Goal: Information Seeking & Learning: Learn about a topic

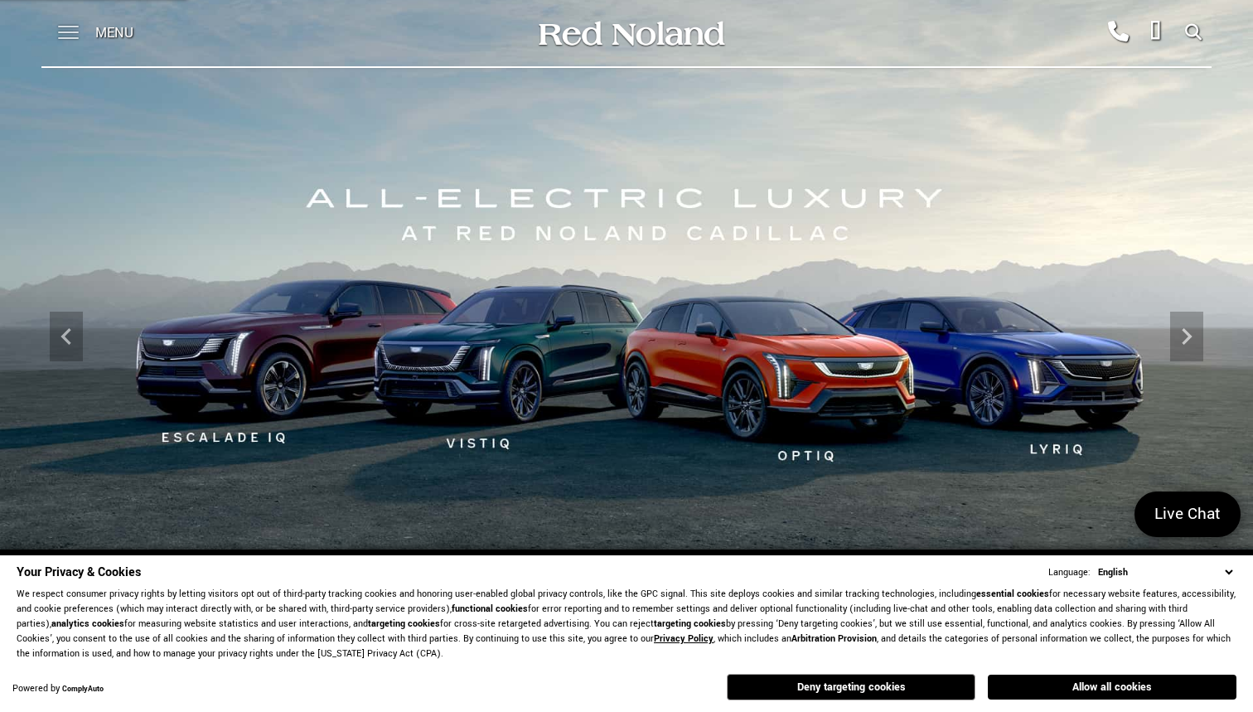
click at [62, 24] on span at bounding box center [68, 33] width 21 height 66
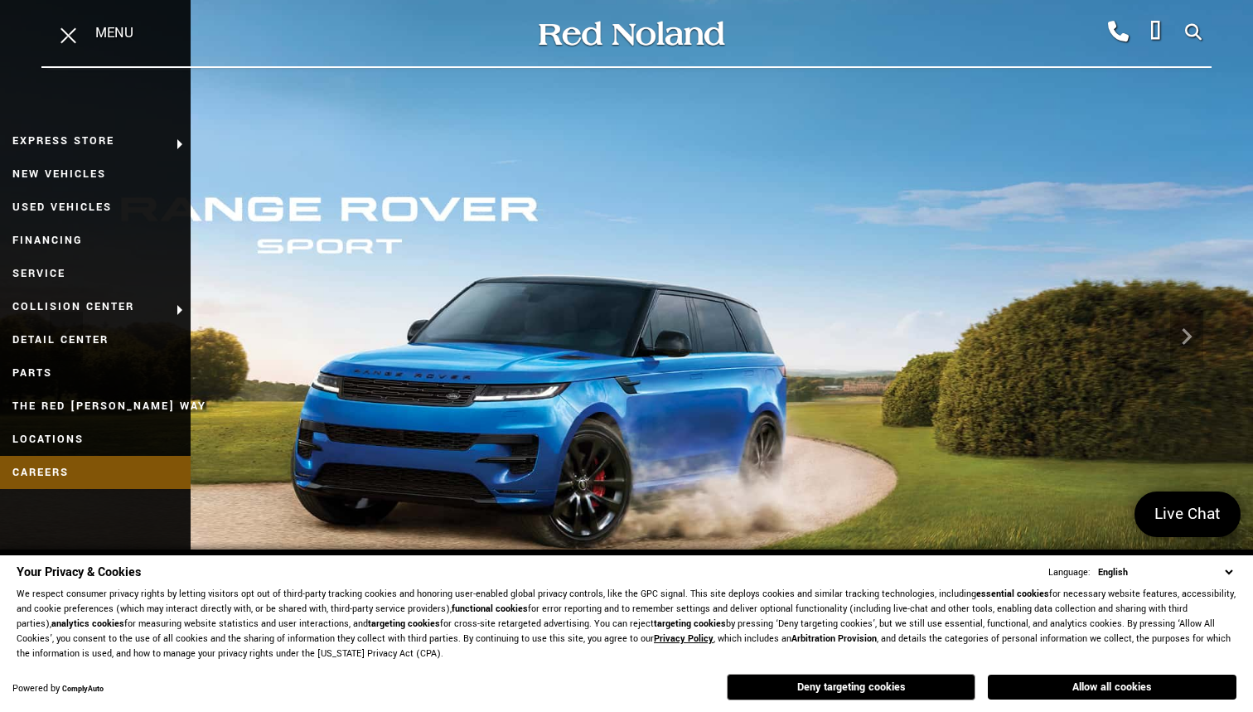
click at [128, 469] on link "Careers" at bounding box center [95, 472] width 191 height 33
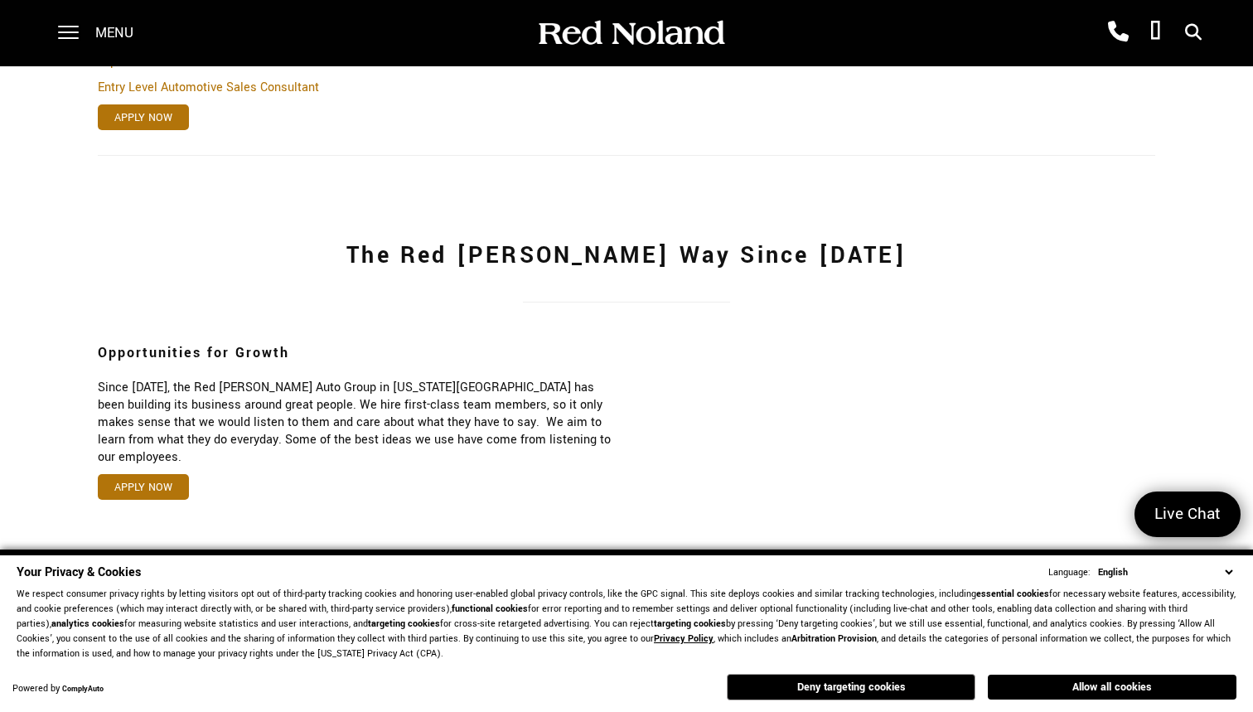
scroll to position [862, 0]
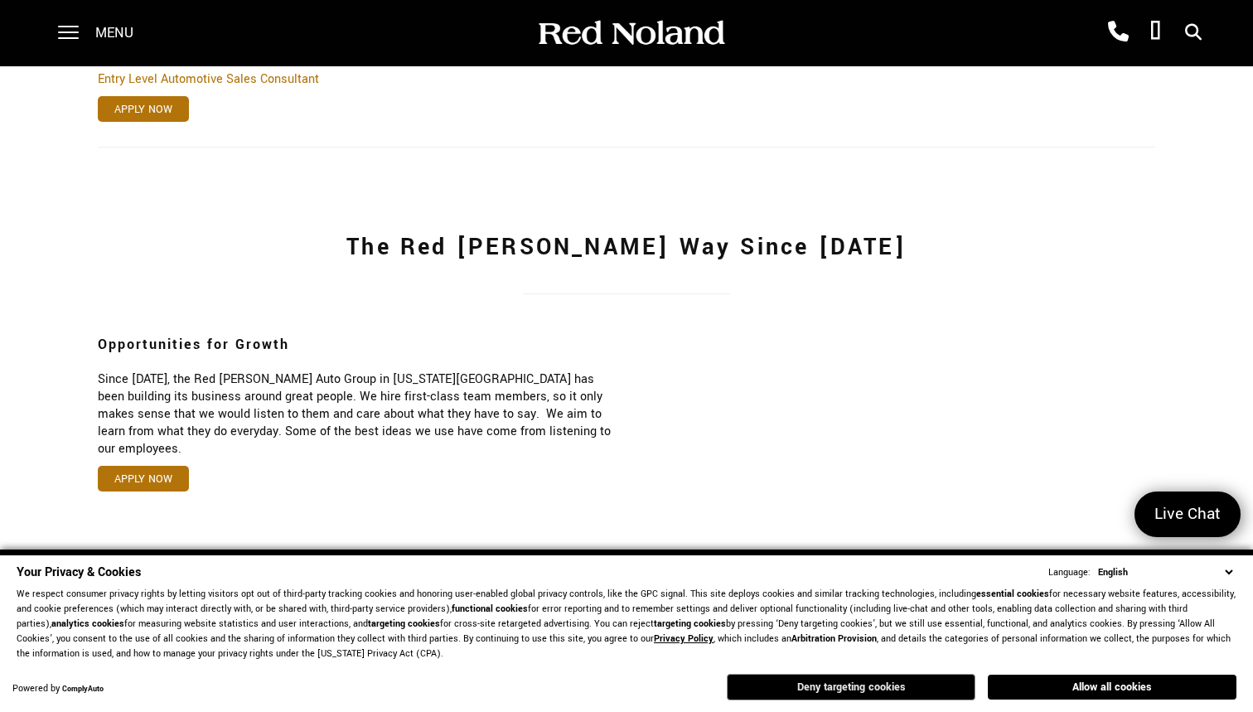
click at [933, 681] on button "Deny targeting cookies" at bounding box center [851, 687] width 249 height 27
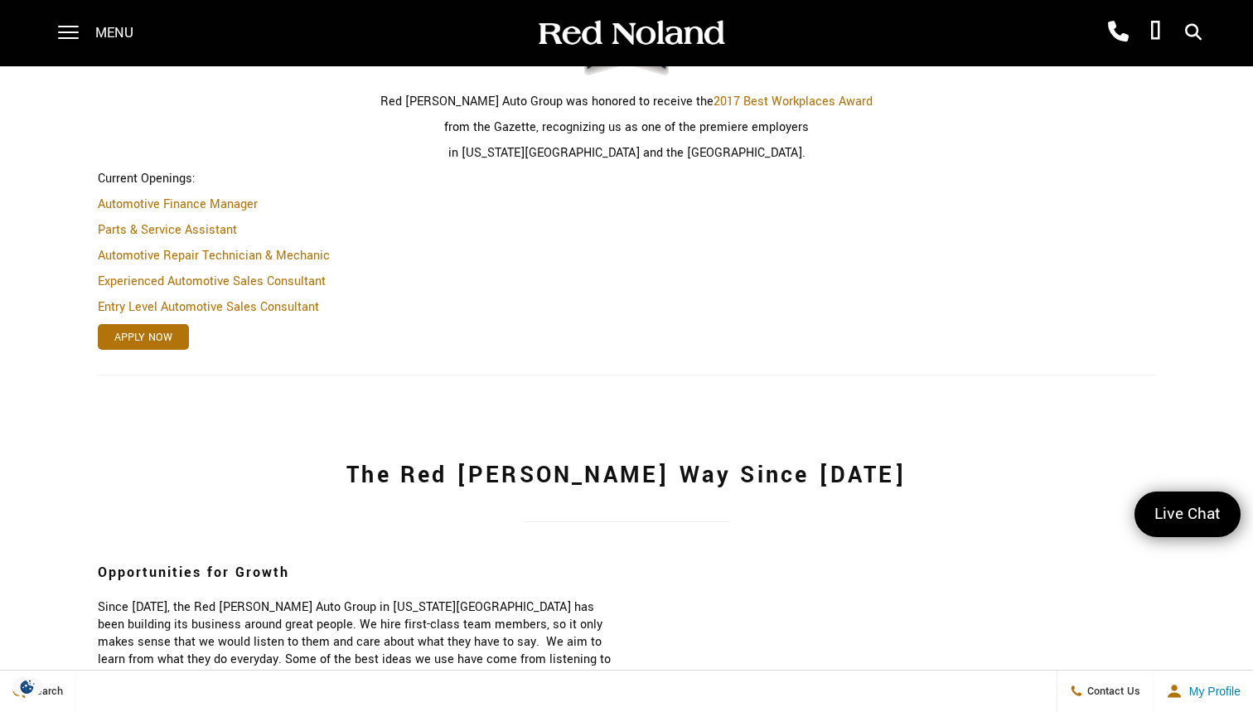
scroll to position [642, 0]
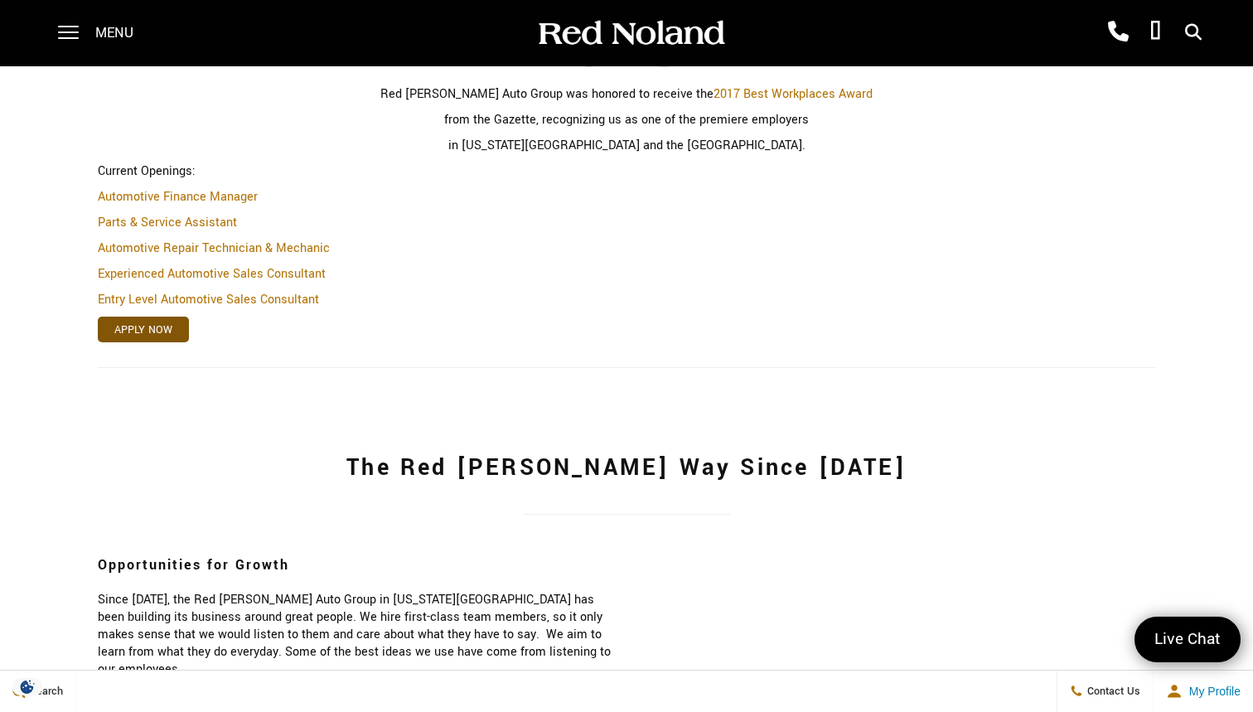
click at [164, 333] on link "Apply Now" at bounding box center [143, 330] width 91 height 26
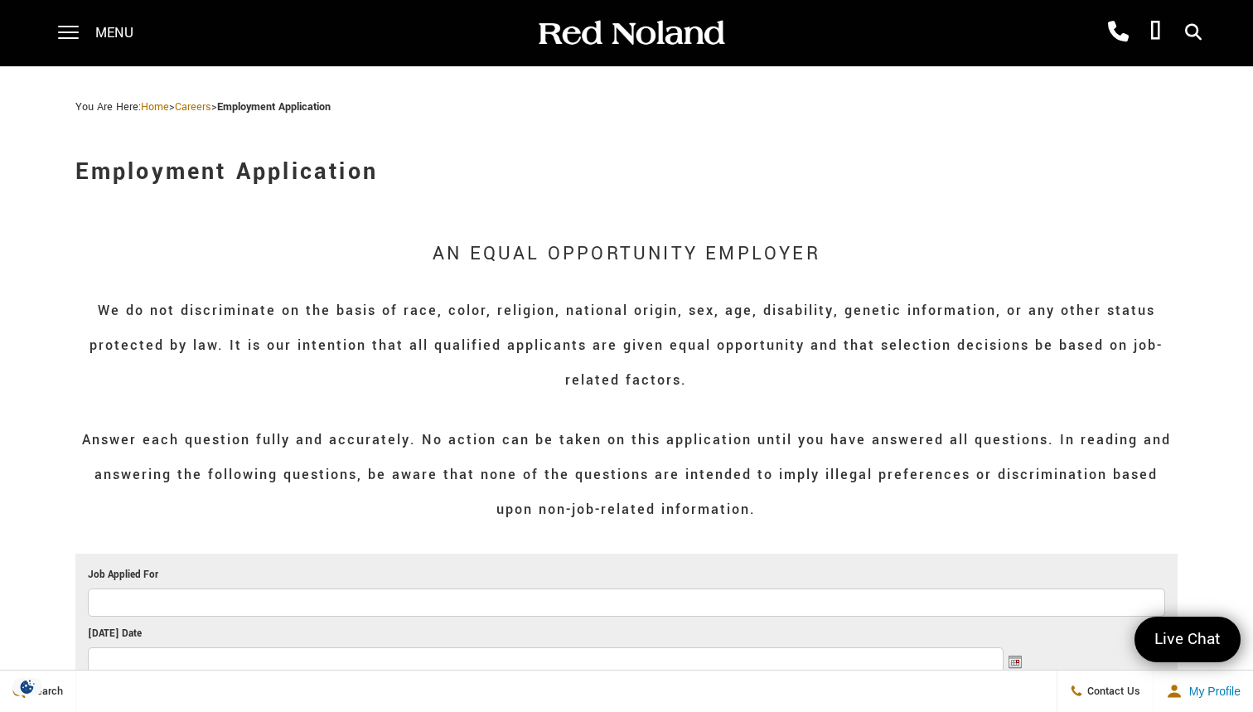
click at [206, 101] on link "Careers" at bounding box center [193, 106] width 36 height 15
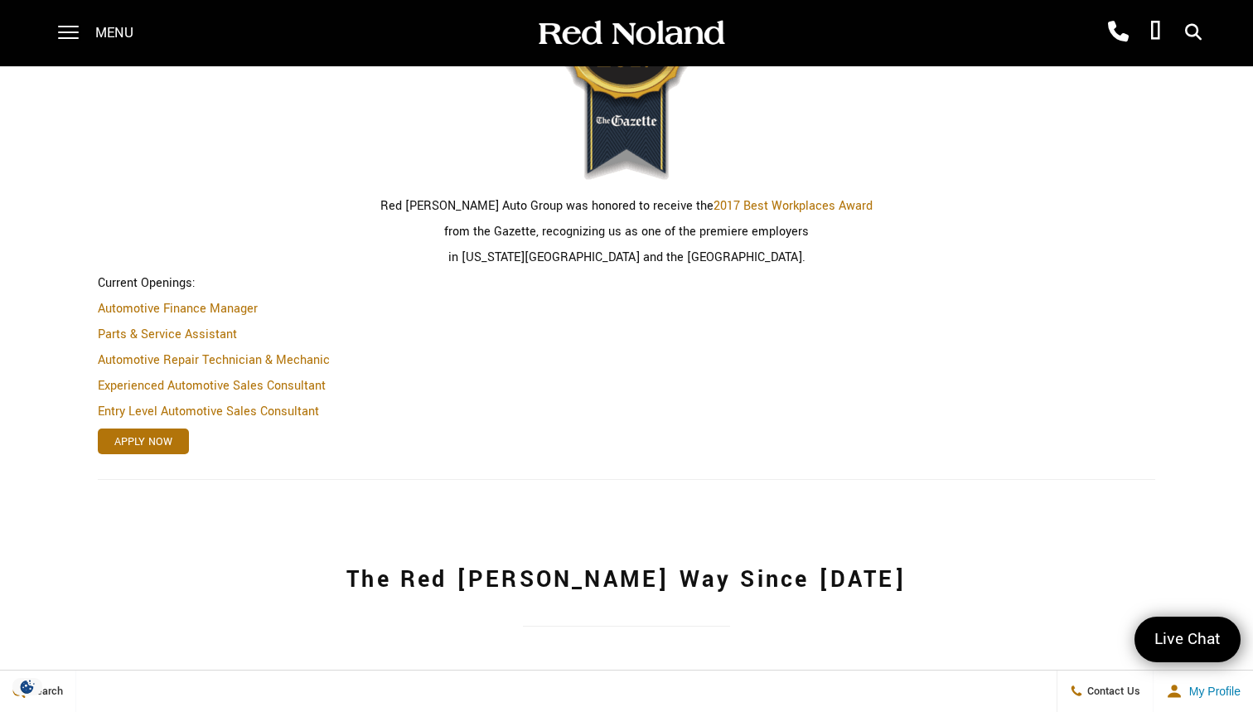
scroll to position [537, 0]
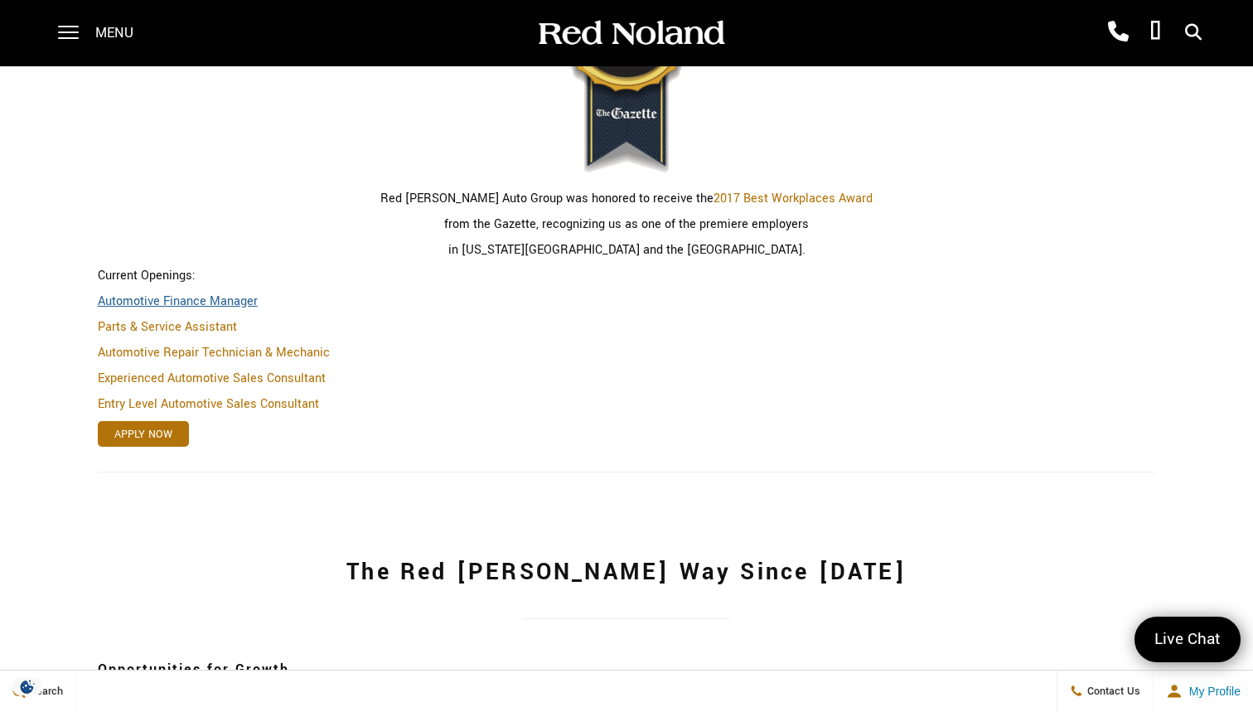
click at [244, 298] on link "Automotive Finance Manager" at bounding box center [178, 301] width 160 height 17
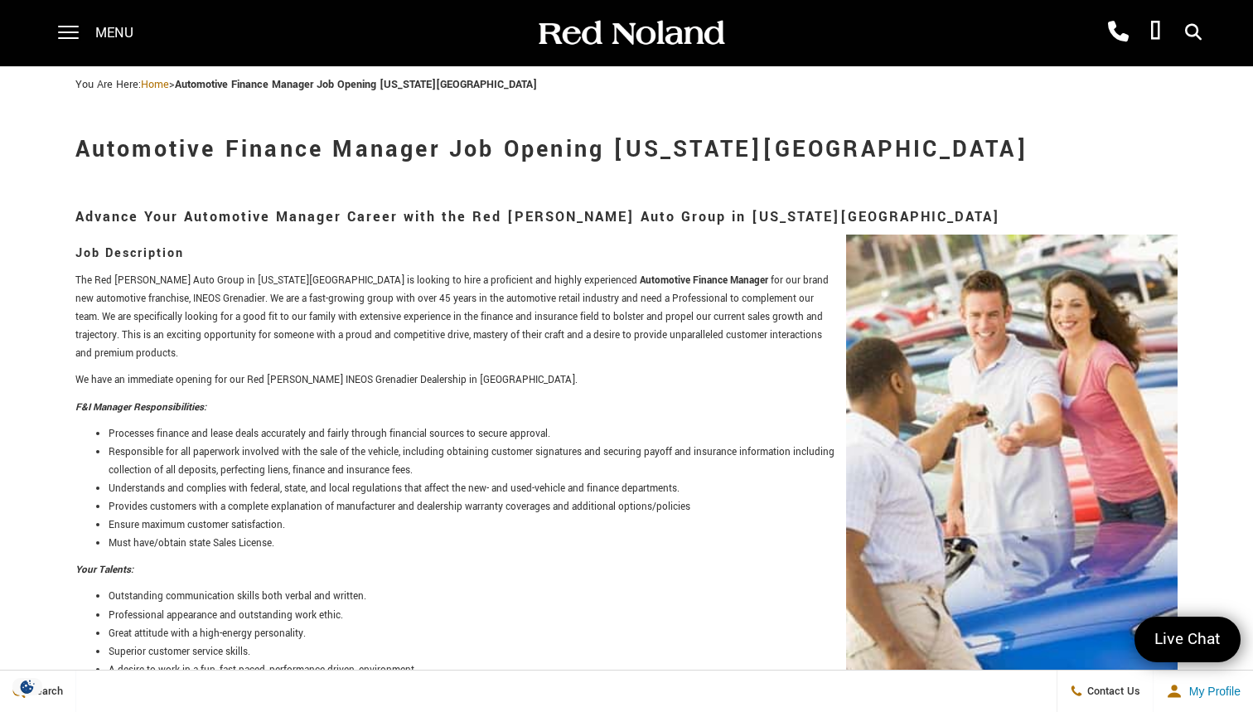
scroll to position [33, 0]
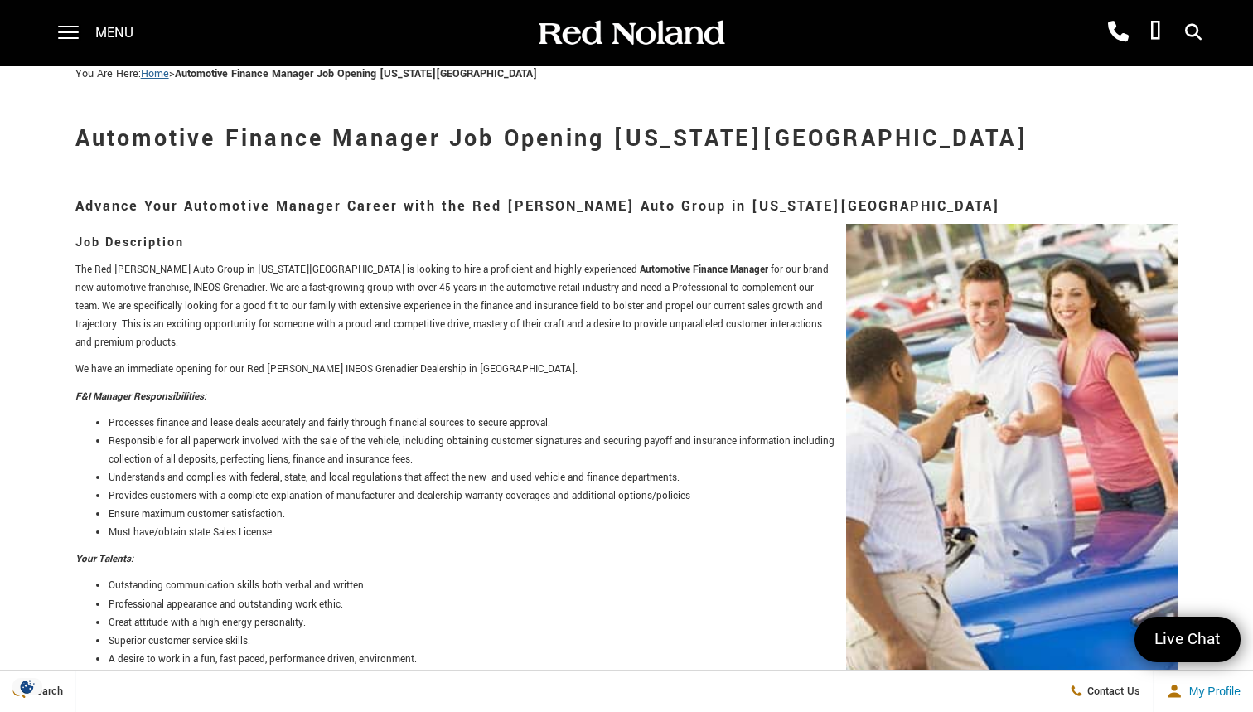
click at [156, 78] on link "Home" at bounding box center [155, 73] width 28 height 15
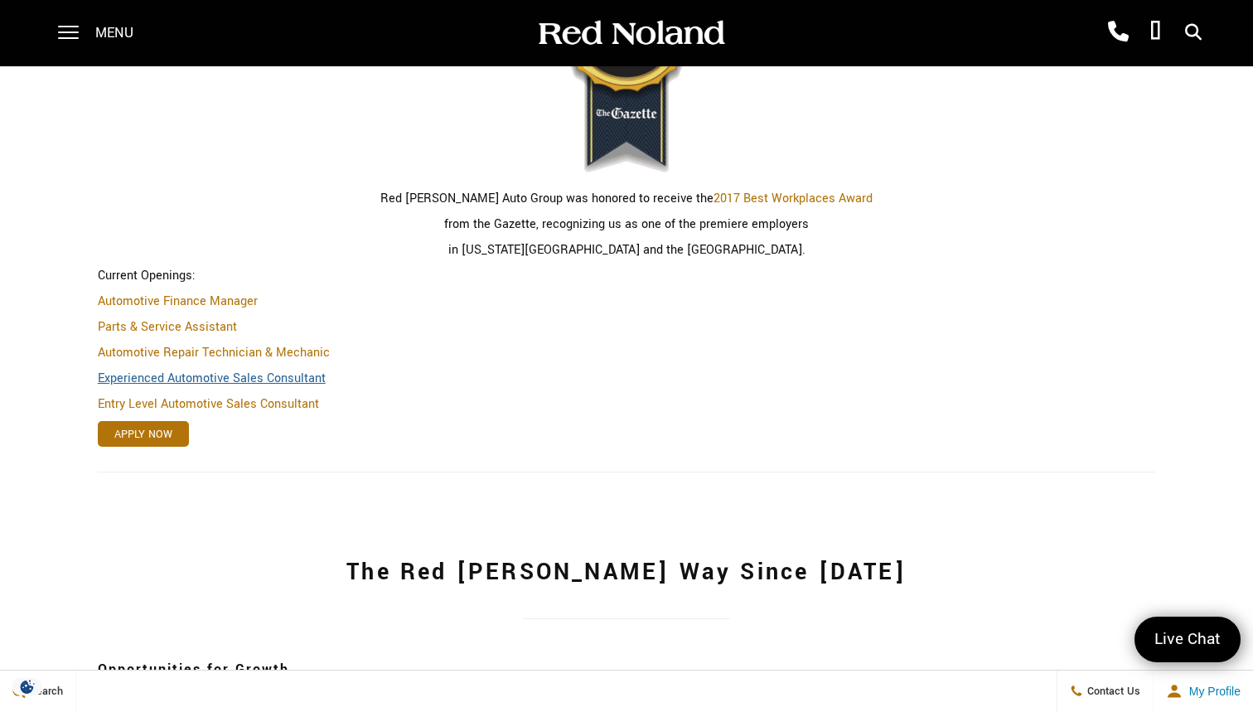
click at [278, 380] on link "Experienced Automotive Sales Consultant" at bounding box center [212, 378] width 228 height 17
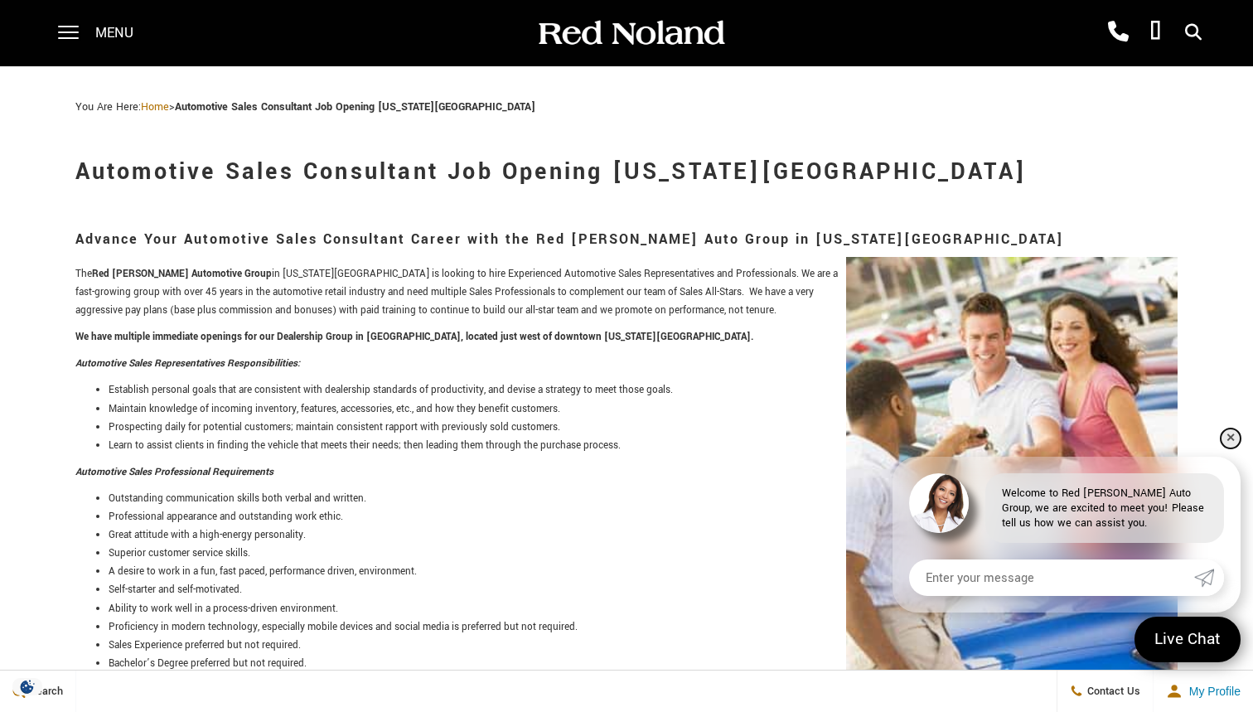
click at [1232, 432] on link "✕" at bounding box center [1231, 439] width 20 height 20
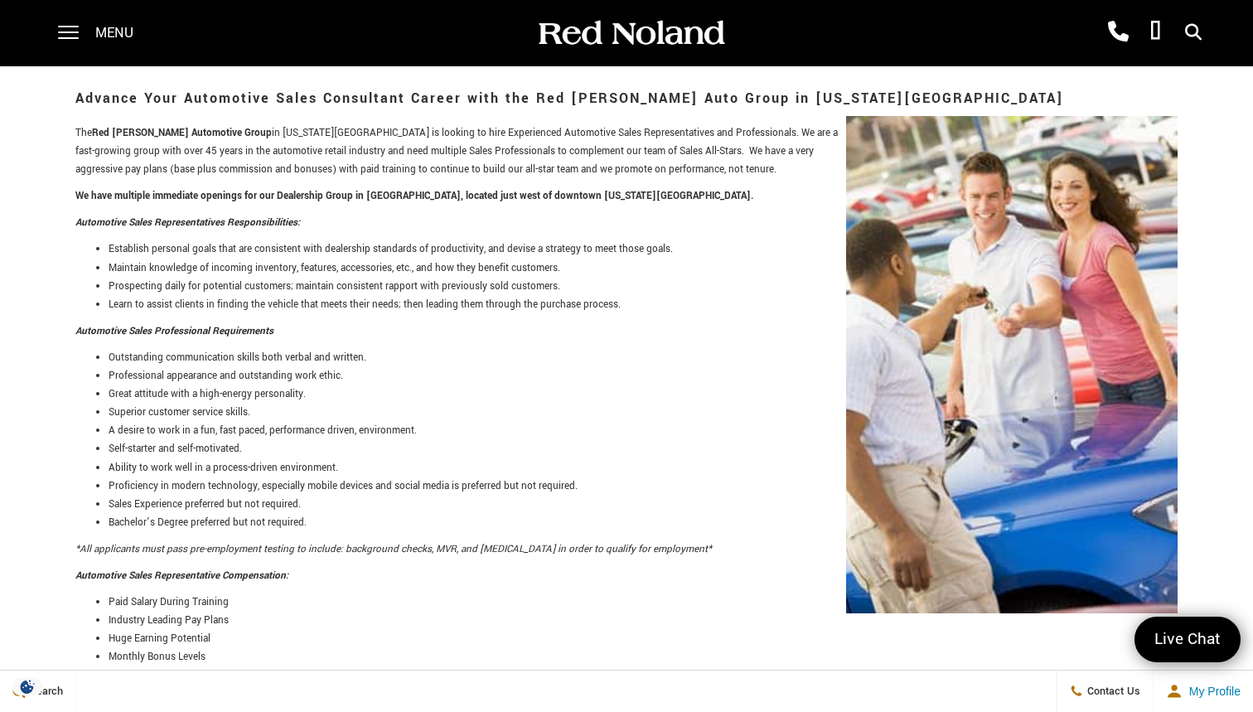
scroll to position [148, 0]
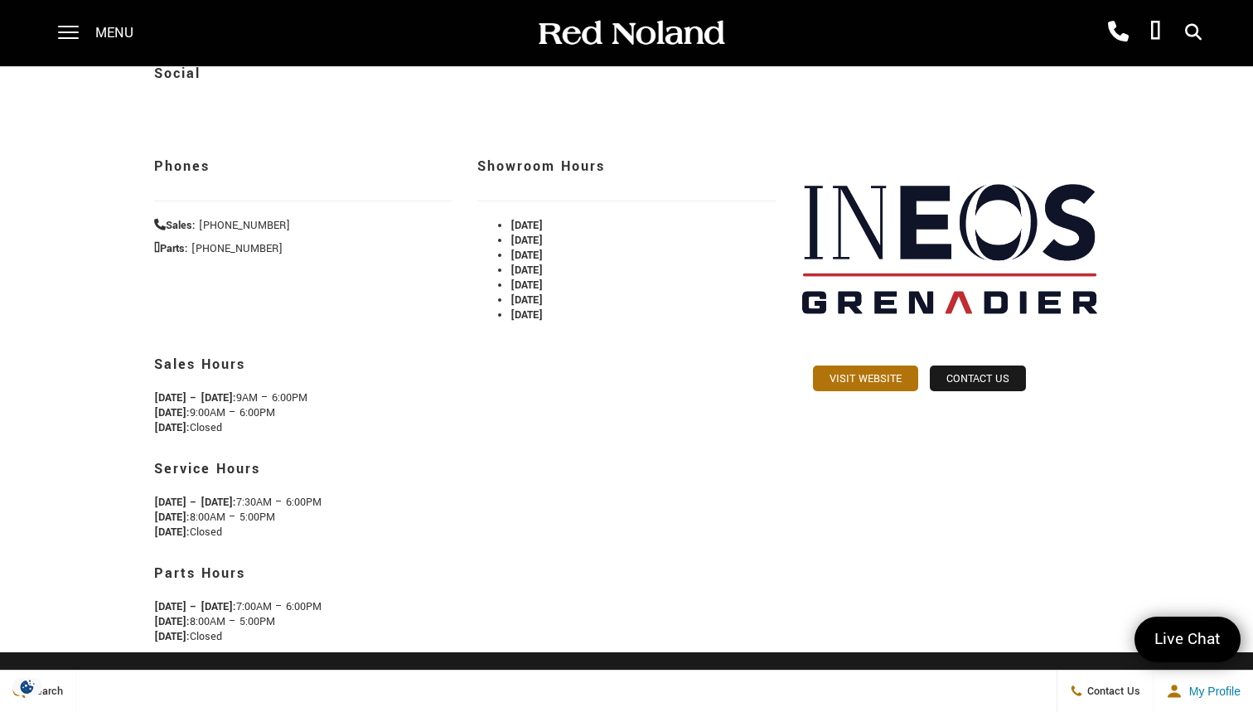
scroll to position [164, 0]
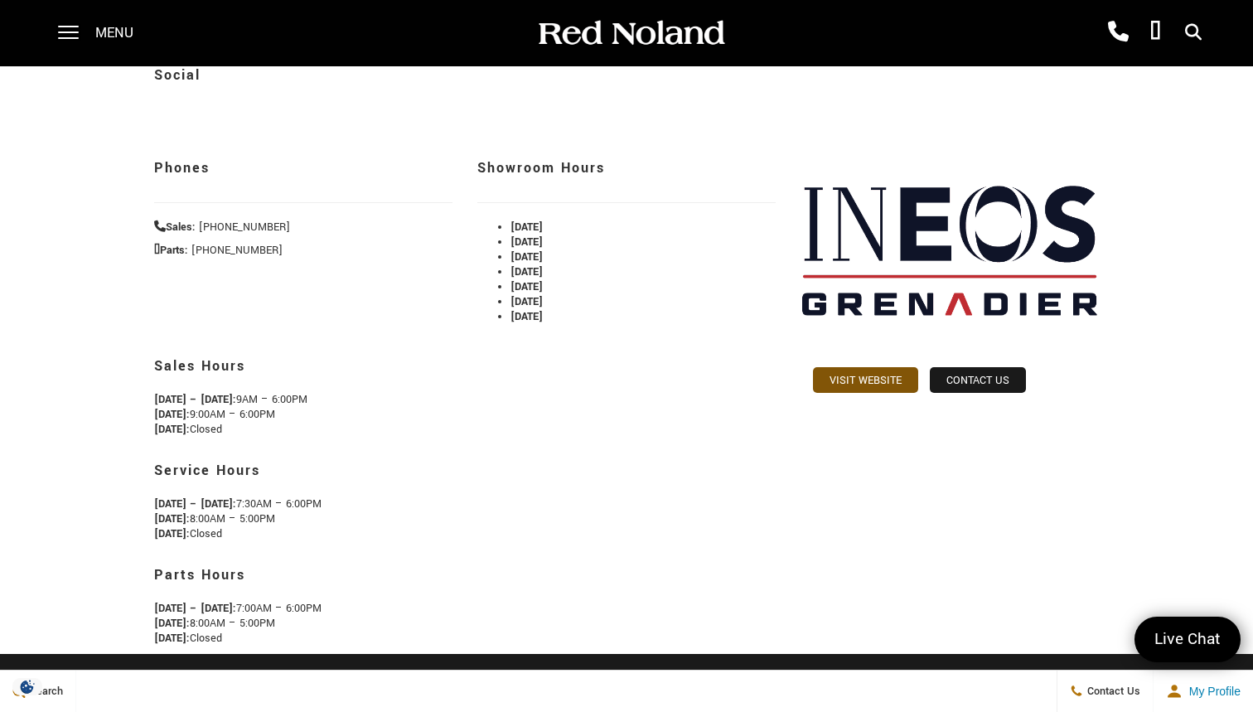
click at [861, 388] on link "Visit Website" at bounding box center [865, 380] width 105 height 26
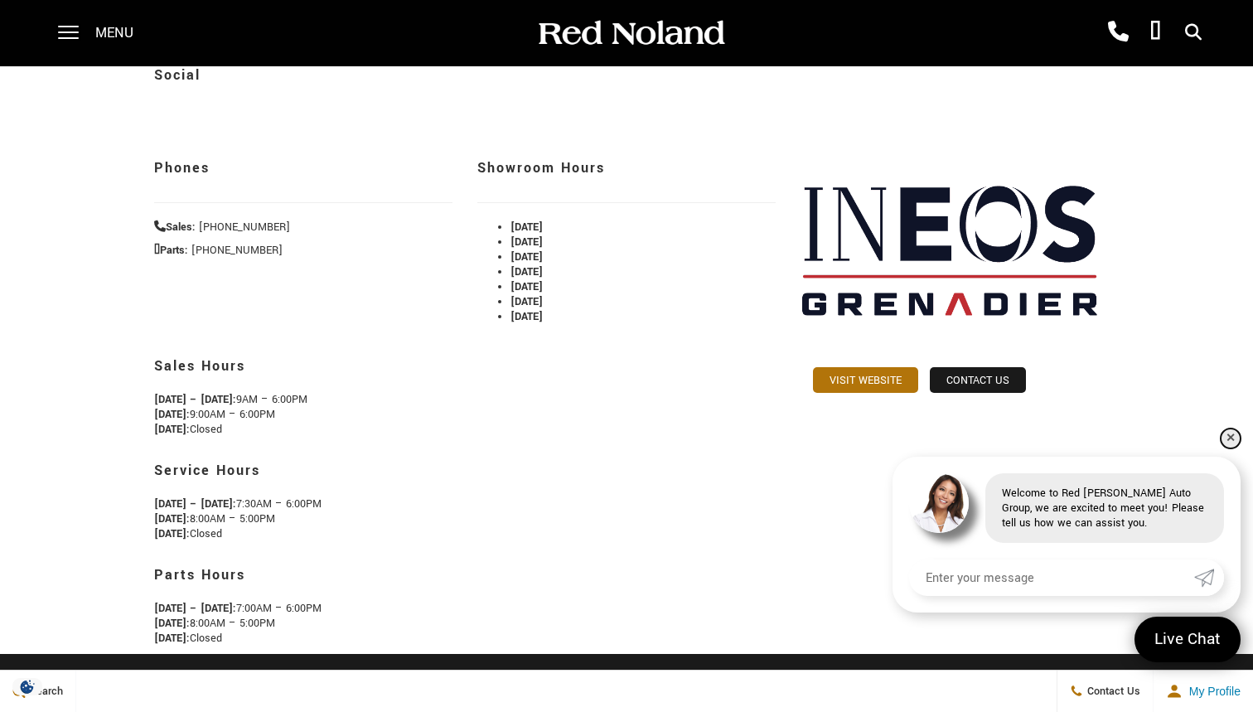
click at [1236, 433] on link "✕" at bounding box center [1231, 439] width 20 height 20
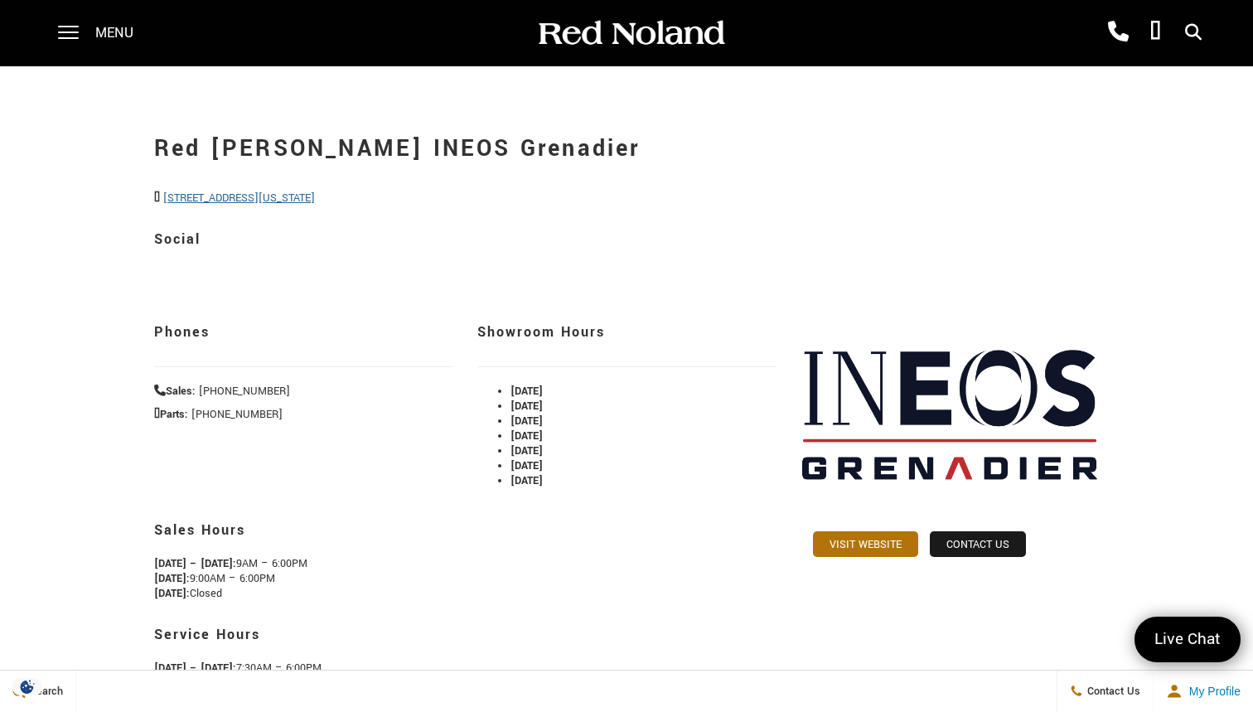
scroll to position [0, 0]
